Goal: Task Accomplishment & Management: Manage account settings

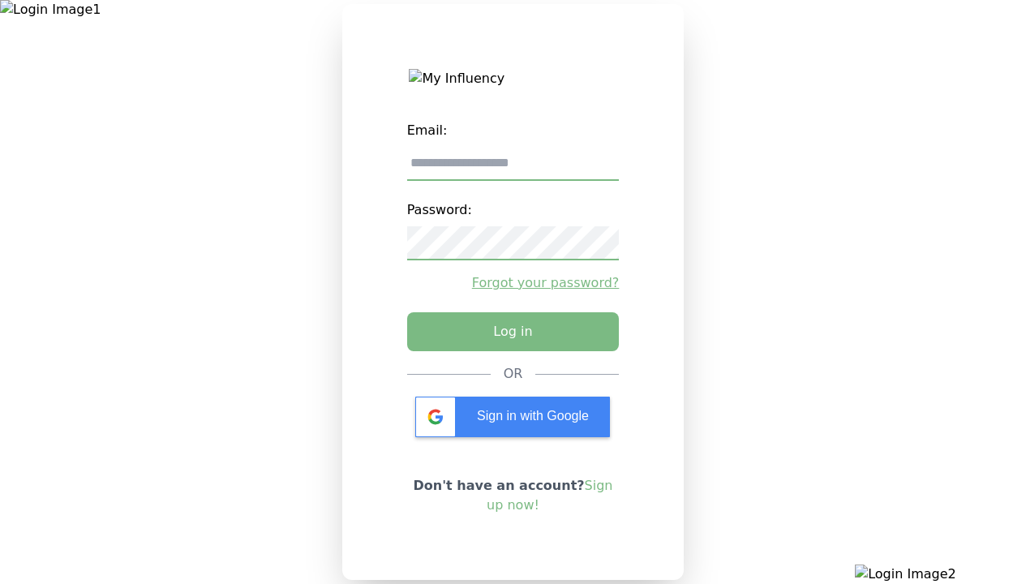
click at [513, 170] on input "email" at bounding box center [513, 164] width 213 height 34
type input "**********"
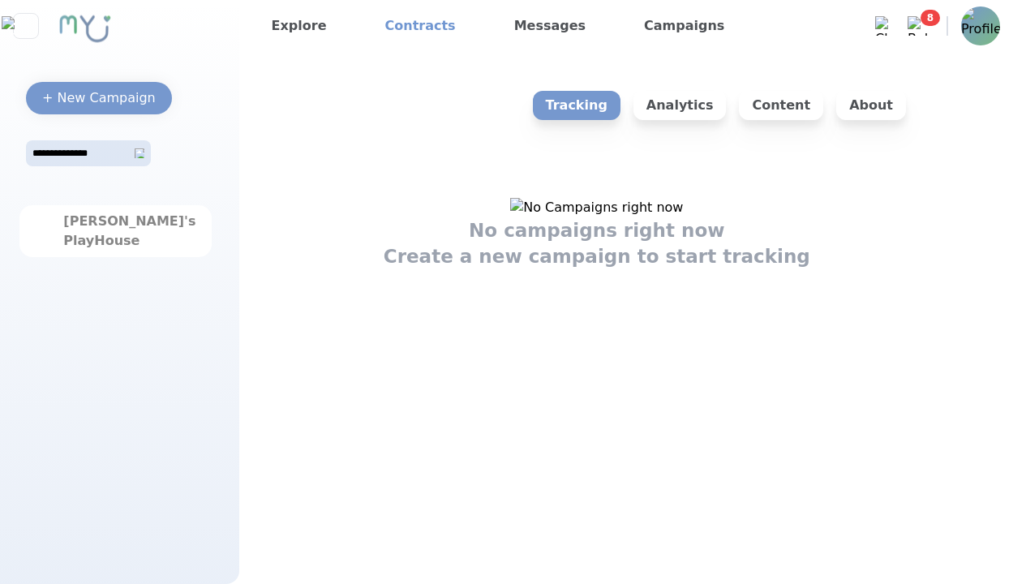
click at [408, 26] on link "Contracts" at bounding box center [421, 26] width 84 height 26
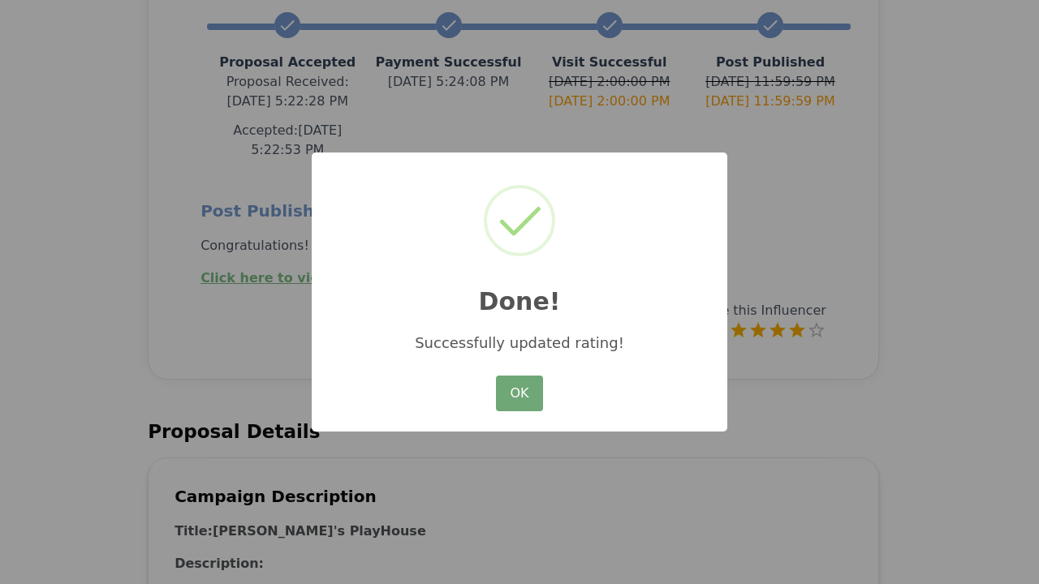
click at [519, 394] on button "OK" at bounding box center [519, 394] width 47 height 36
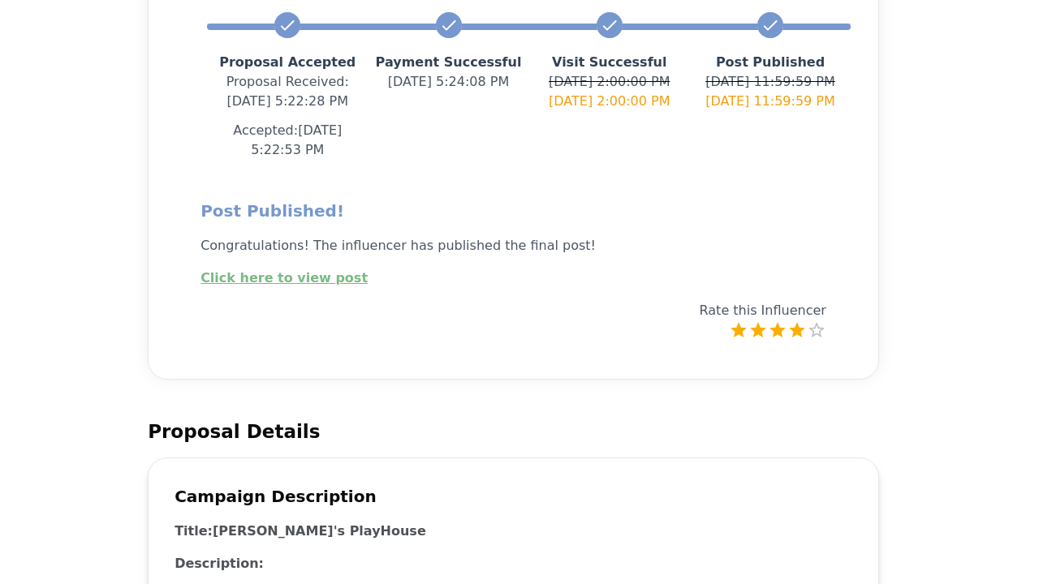
click at [273, 270] on link "Click here to view post" at bounding box center [283, 277] width 167 height 15
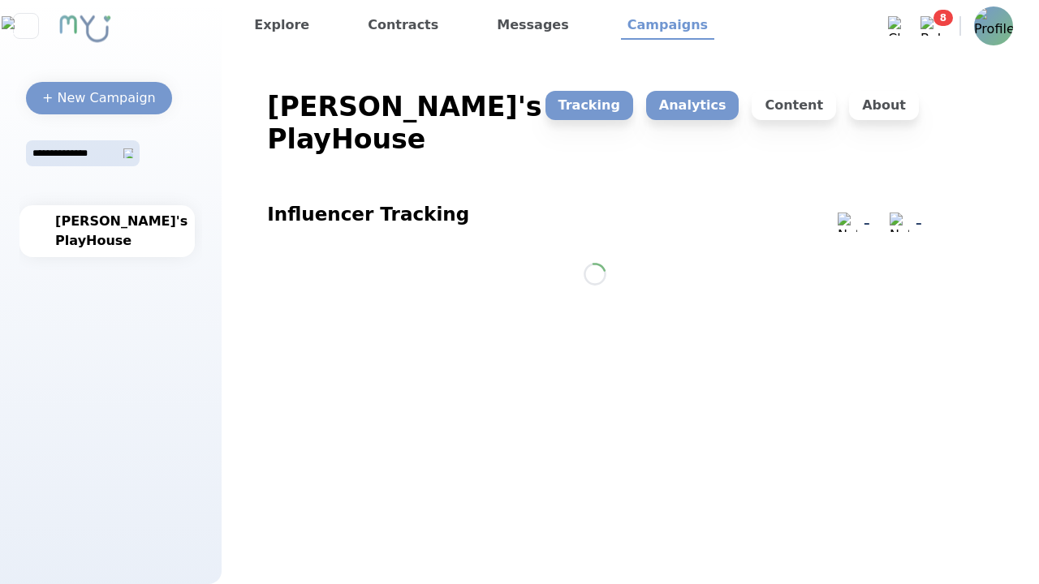
click at [707, 105] on p "Analytics" at bounding box center [692, 105] width 93 height 29
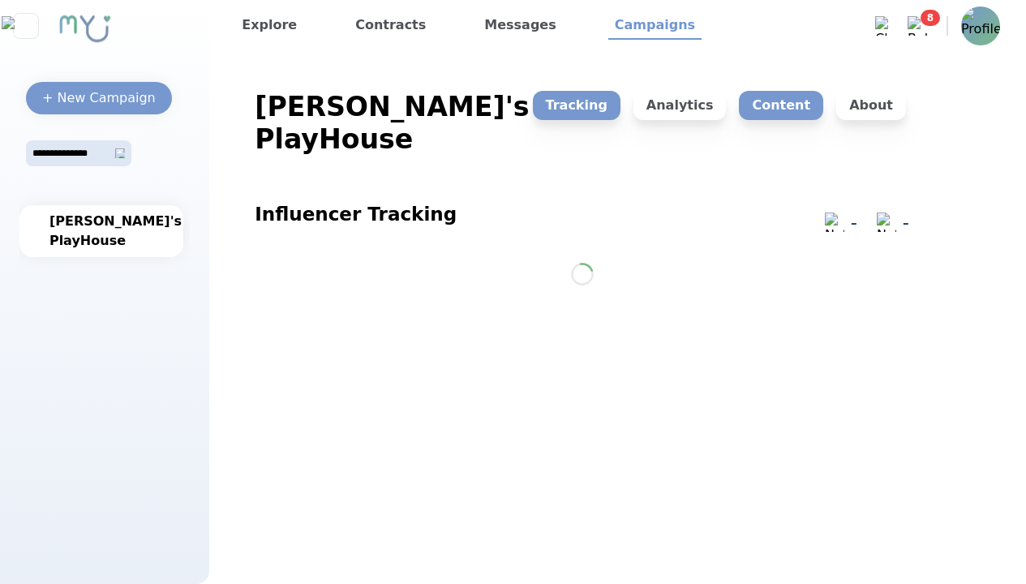
click at [789, 105] on p "Content" at bounding box center [781, 105] width 84 height 29
